Goal: Find specific page/section: Find specific page/section

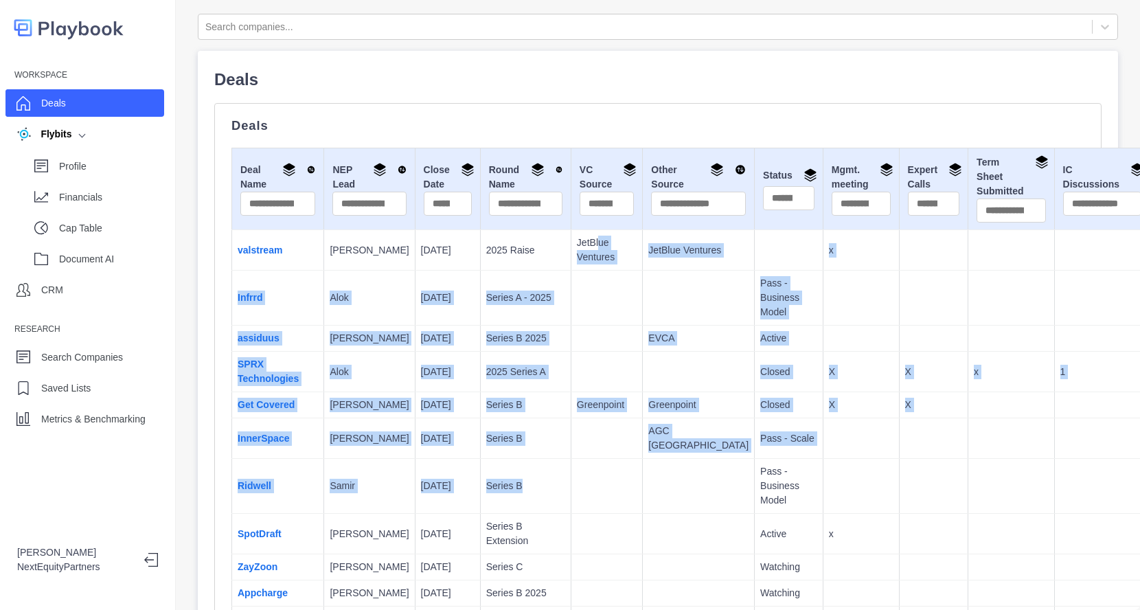
drag, startPoint x: 556, startPoint y: 483, endPoint x: 523, endPoint y: 240, distance: 244.6
click at [571, 331] on td at bounding box center [606, 339] width 71 height 26
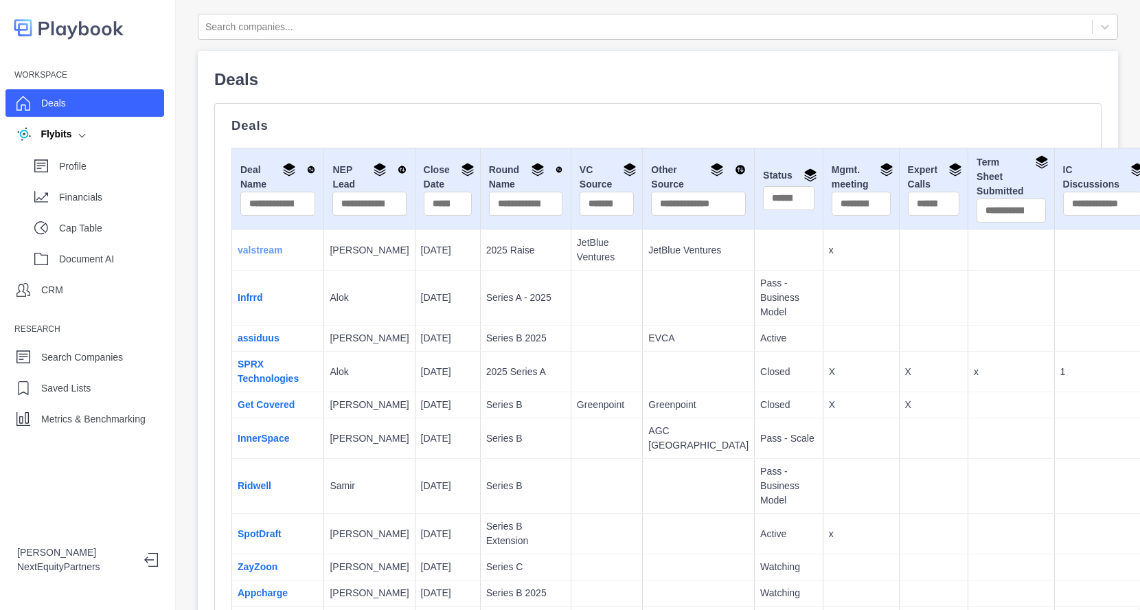
click at [244, 253] on link "valstream" at bounding box center [260, 249] width 45 height 11
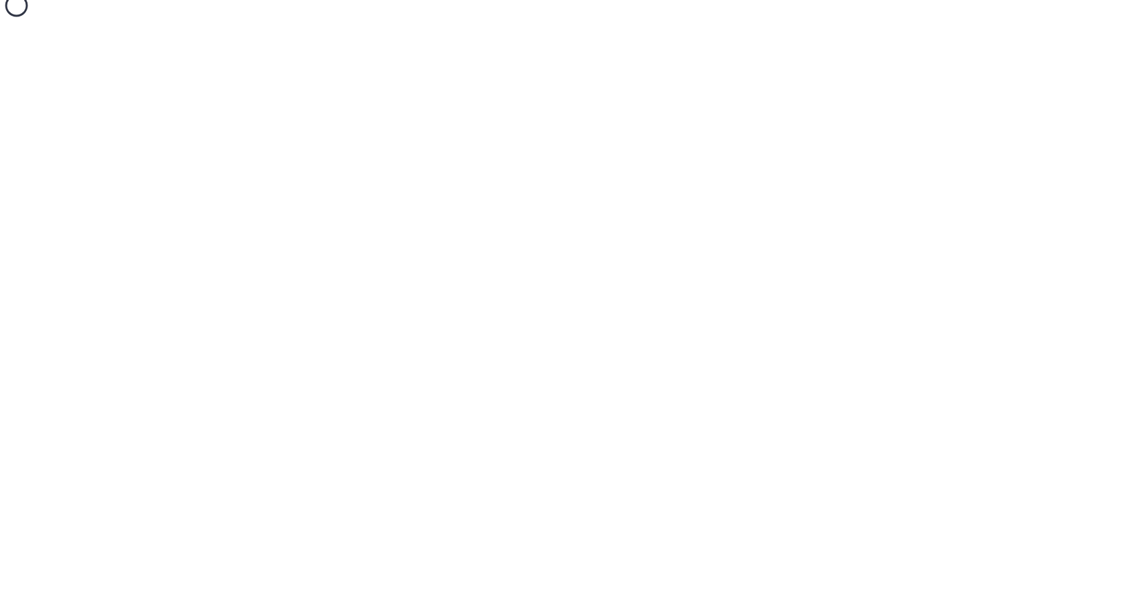
click at [479, 13] on div at bounding box center [570, 7] width 1140 height 15
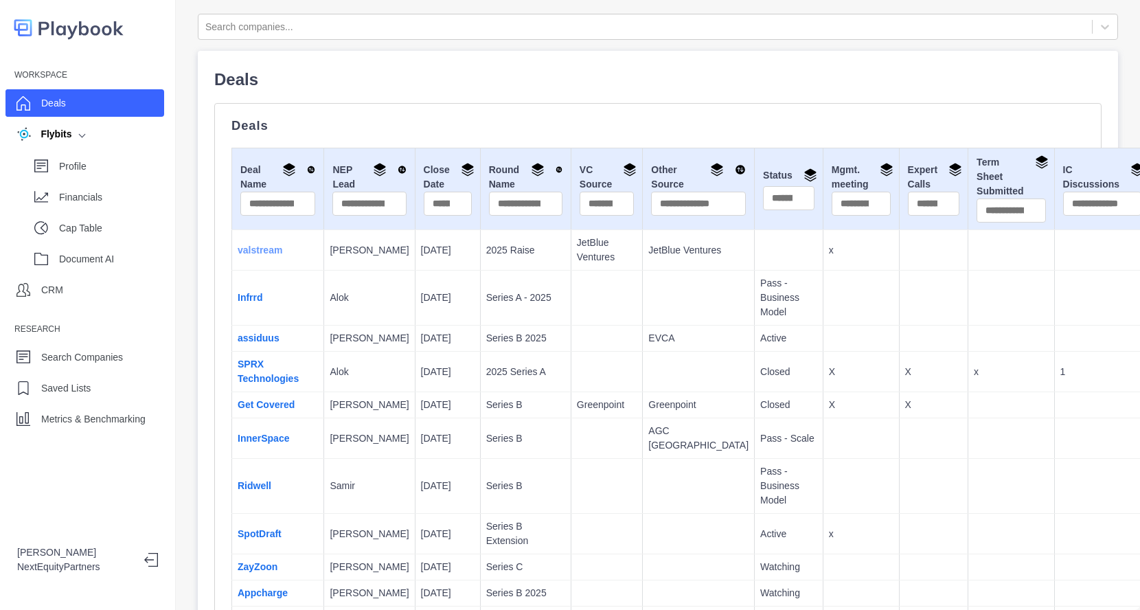
click at [261, 250] on link "valstream" at bounding box center [260, 249] width 45 height 11
